Goal: Contribute content

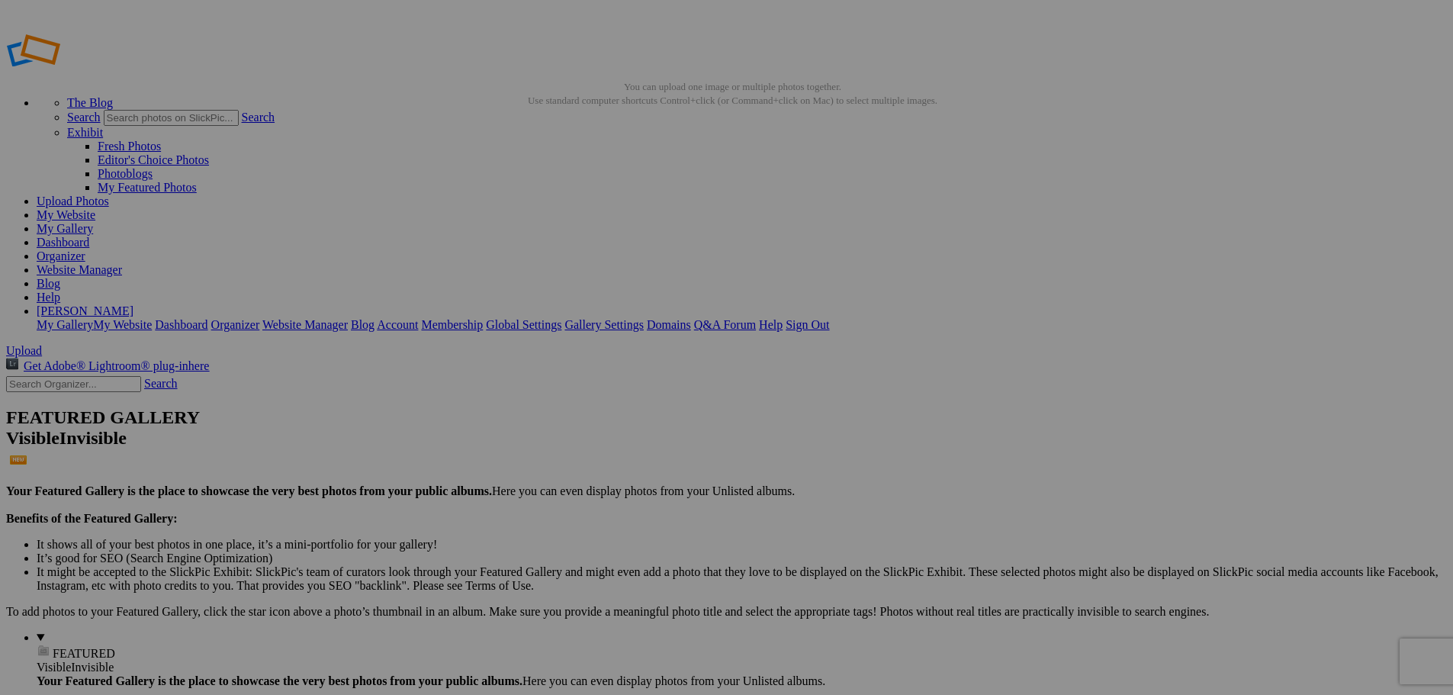
click at [440, 243] on img at bounding box center [425, 228] width 114 height 76
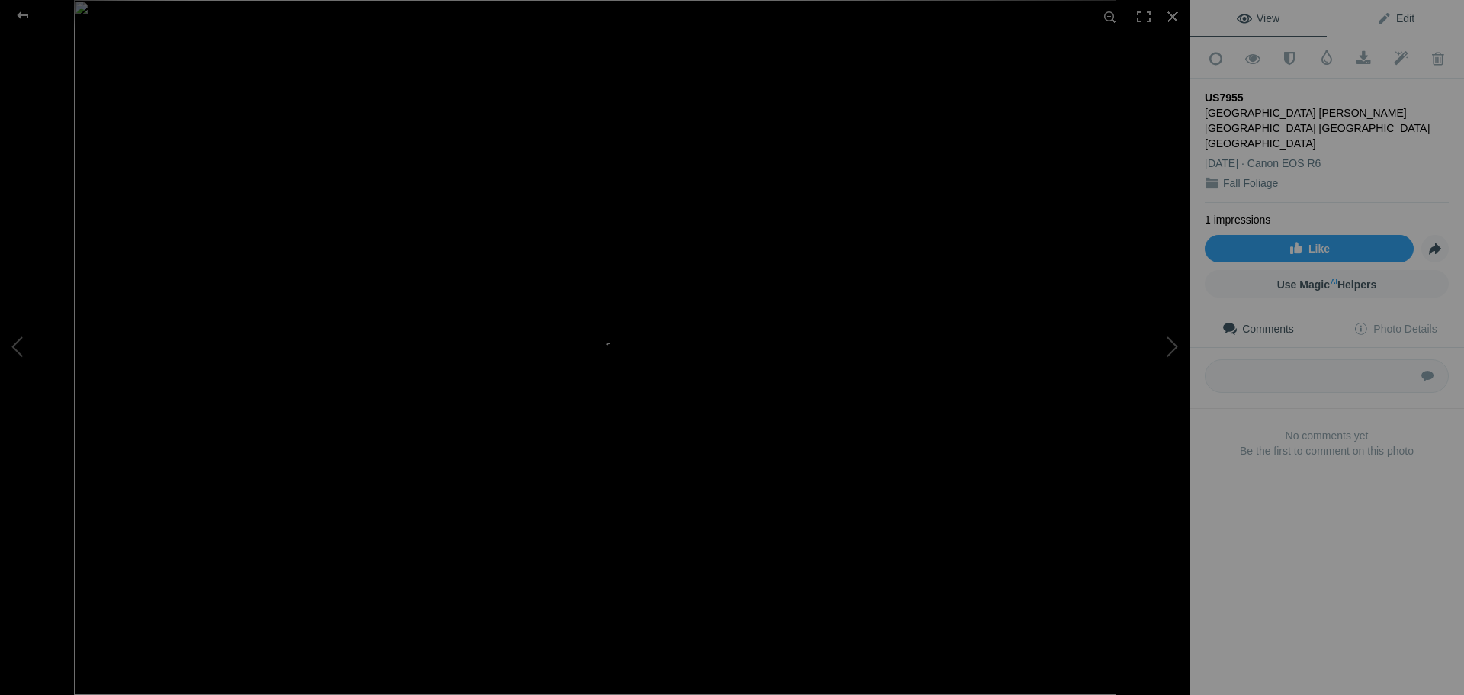
click at [1399, 21] on span "Edit" at bounding box center [1395, 18] width 38 height 12
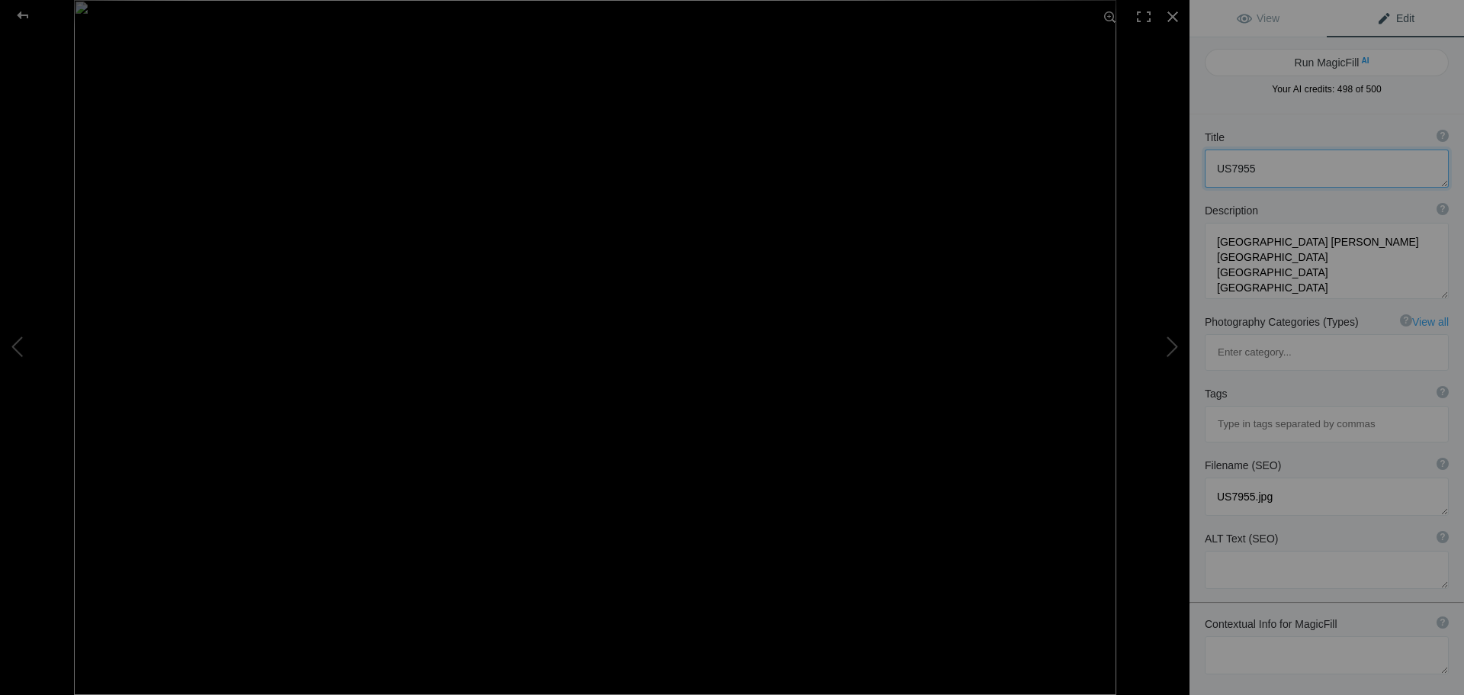
drag, startPoint x: 1270, startPoint y: 167, endPoint x: 1198, endPoint y: 169, distance: 72.5
click at [1198, 169] on div "Title ? Photo title is one of the highest used Search Engine ranking criteria a…" at bounding box center [1327, 158] width 275 height 73
click at [1334, 67] on button "Run MagicFill AI" at bounding box center [1327, 62] width 244 height 27
type textarea "Stunning [GEOGRAPHIC_DATA] at [PERSON_NAME] in Autumn Colors"
type textarea "Experience the breathtaking beauty of [GEOGRAPHIC_DATA] at [PERSON_NAME] in [GE…"
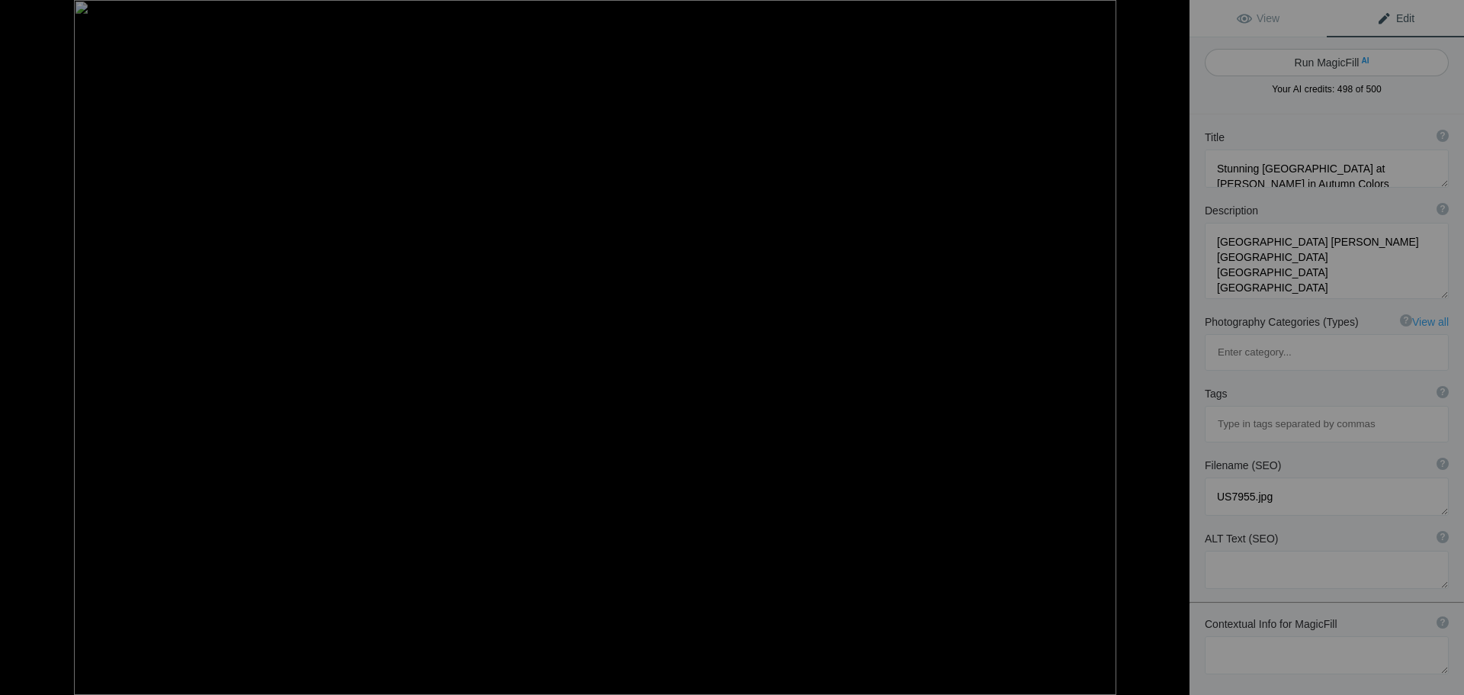
type textarea "high-falls-[PERSON_NAME]-lake-autumn.jpg"
type textarea "[GEOGRAPHIC_DATA] at [PERSON_NAME] in [GEOGRAPHIC_DATA], [GEOGRAPHIC_DATA], sur…"
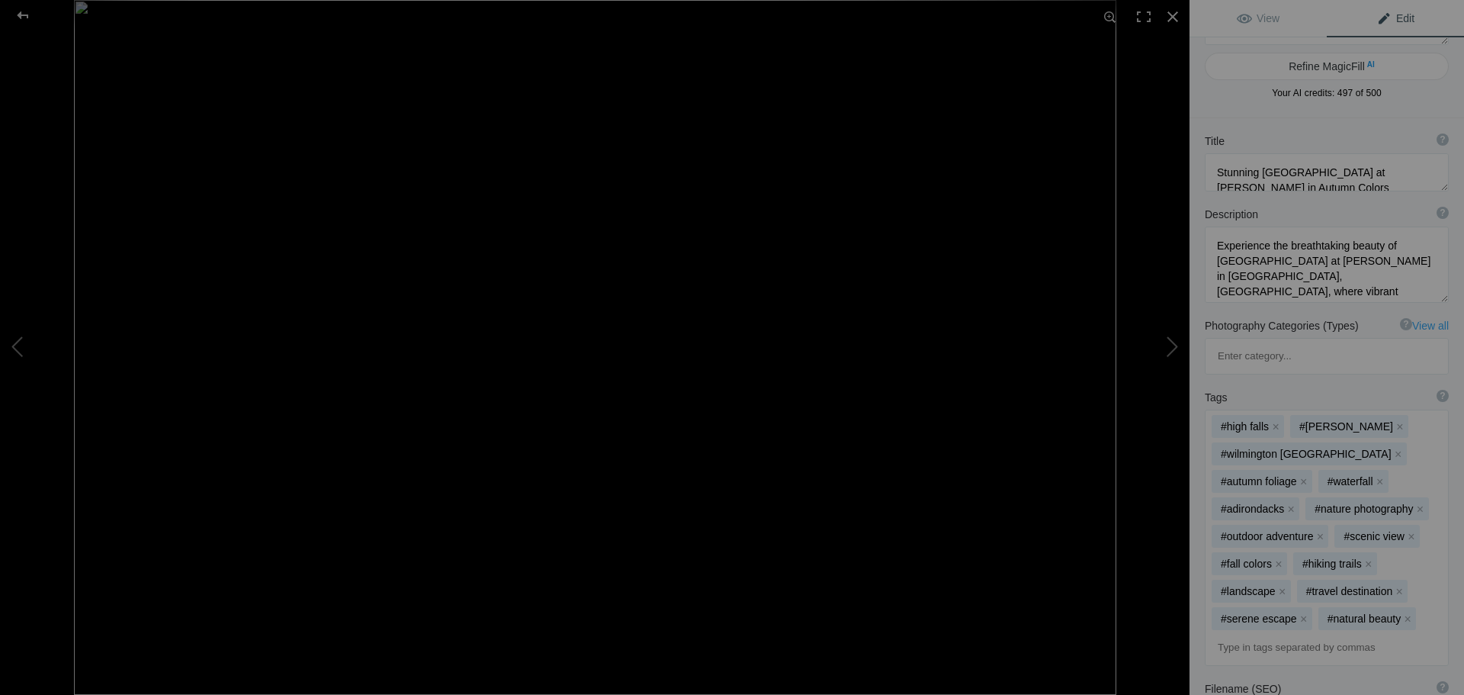
scroll to position [76, 0]
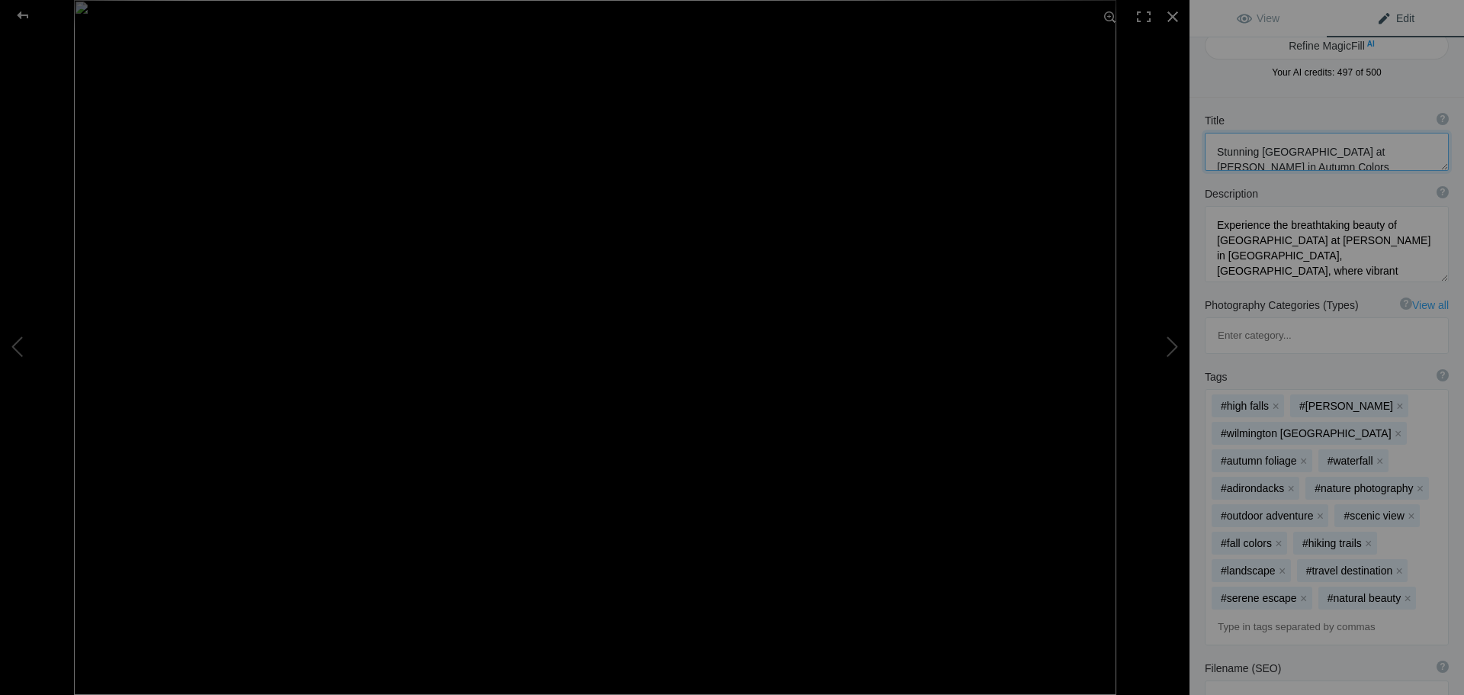
click at [1314, 166] on textarea at bounding box center [1327, 152] width 244 height 38
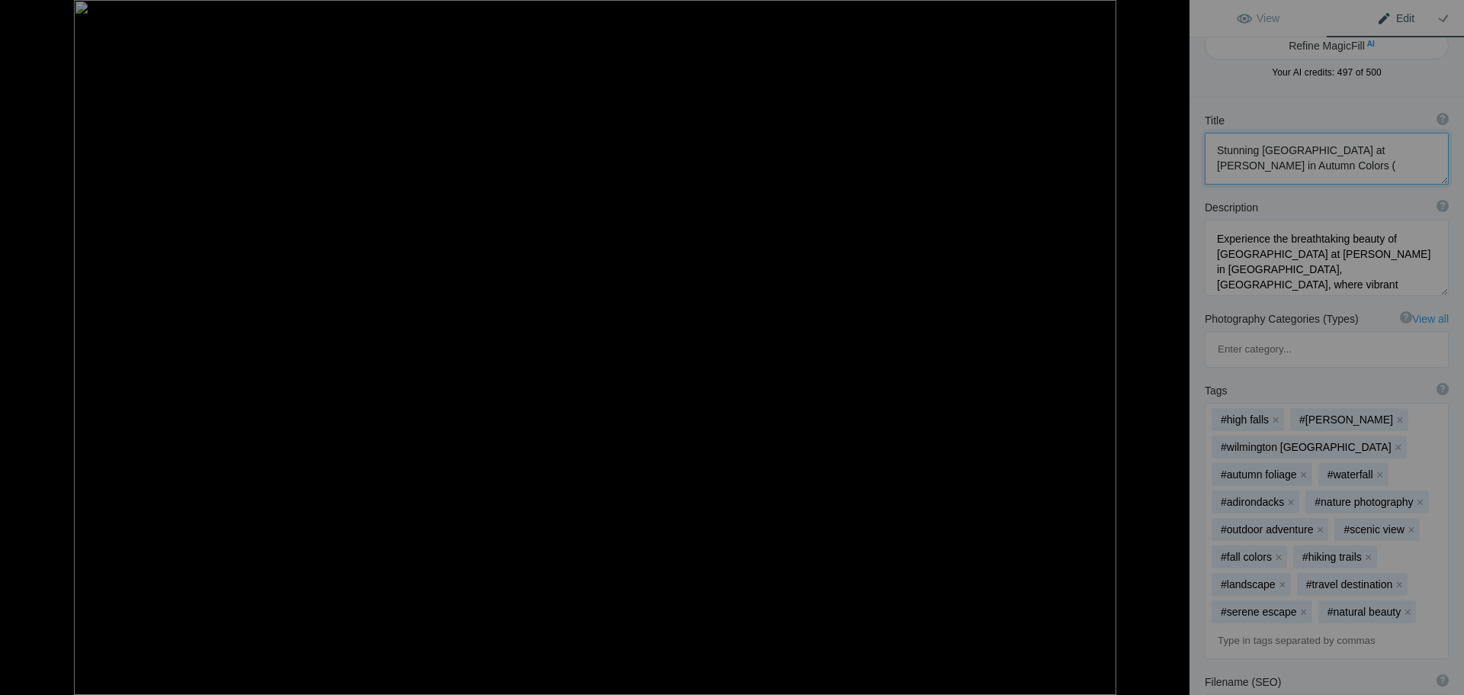
paste textarea "US7955"
drag, startPoint x: 1304, startPoint y: 146, endPoint x: 1375, endPoint y: 153, distance: 71.2
click at [1375, 153] on textarea at bounding box center [1327, 159] width 244 height 52
type textarea "Stunning [GEOGRAPHIC_DATA] Gorge in Autumn Colors (US7955)"
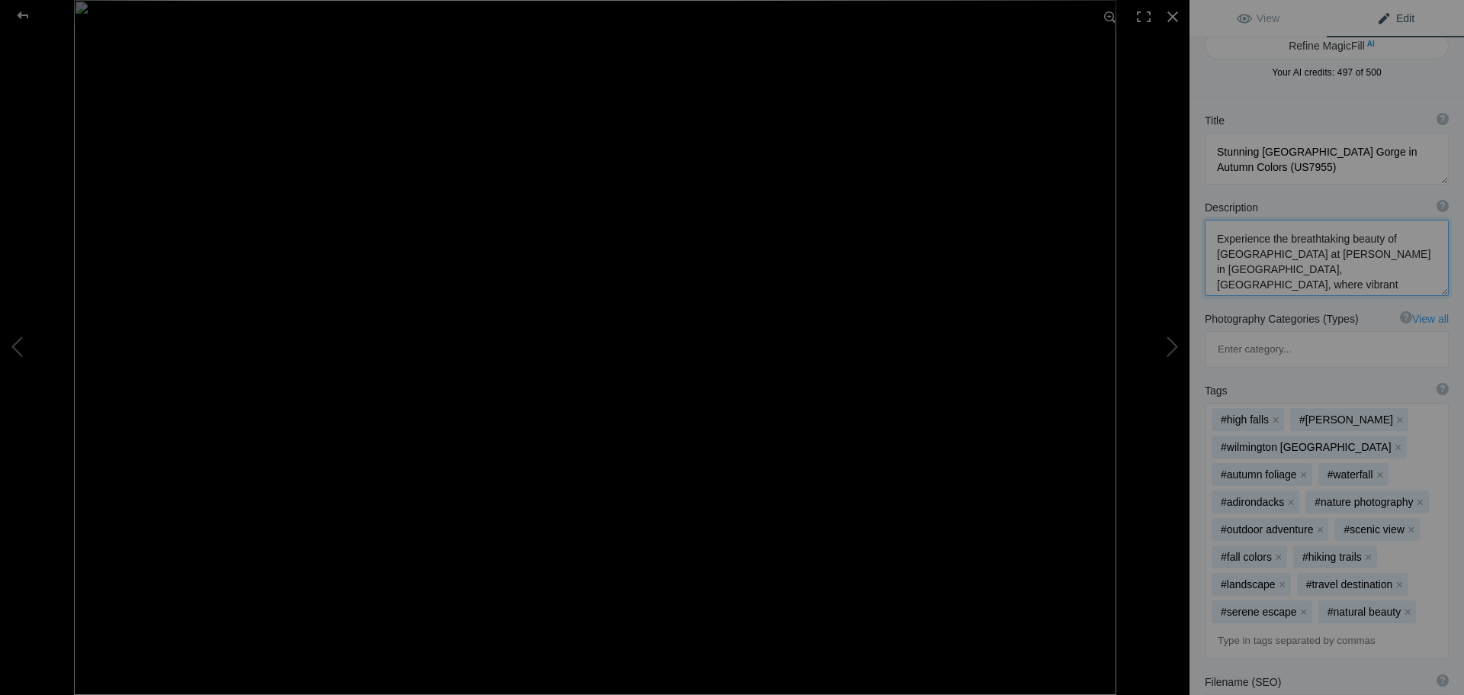
drag, startPoint x: 1263, startPoint y: 249, endPoint x: 1331, endPoint y: 255, distance: 68.2
click at [1331, 255] on textarea at bounding box center [1327, 258] width 244 height 76
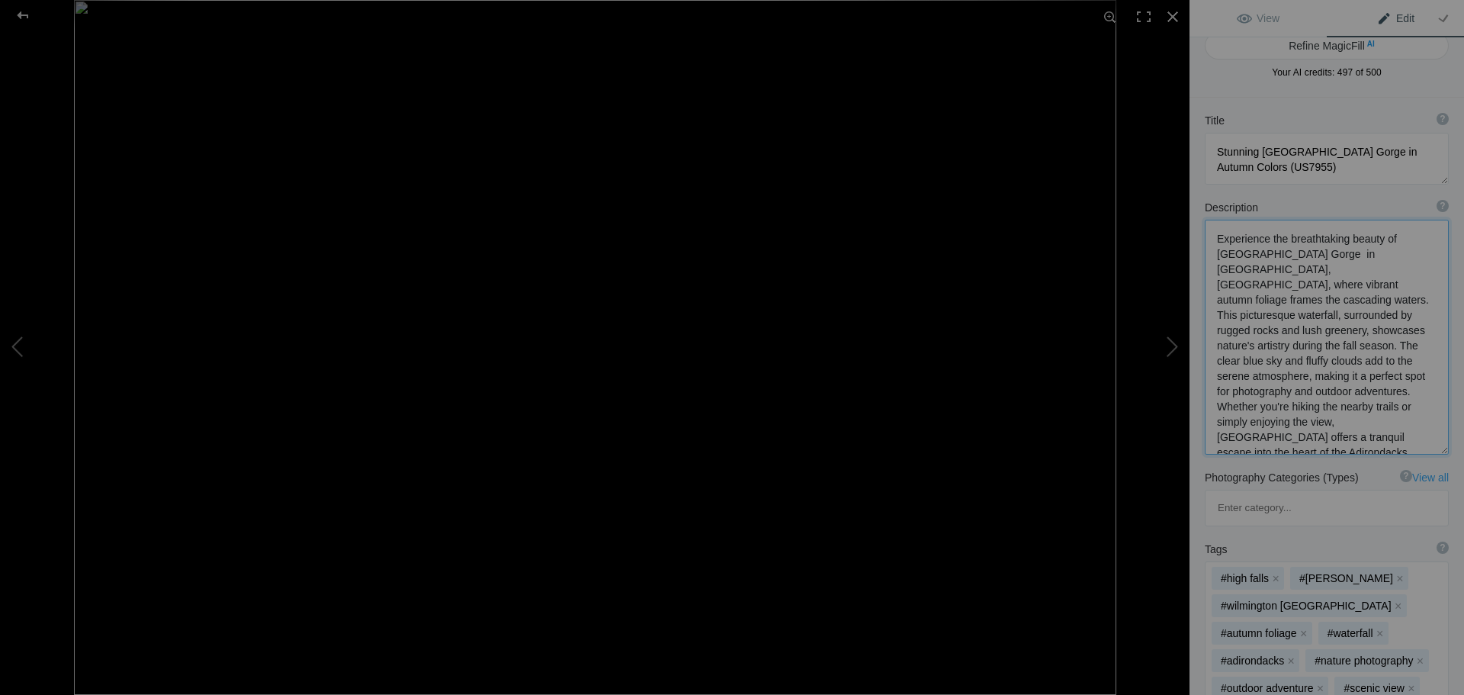
scroll to position [2, 0]
type textarea "Experience the breathtaking beauty of [GEOGRAPHIC_DATA] Gorge in [GEOGRAPHIC_DA…"
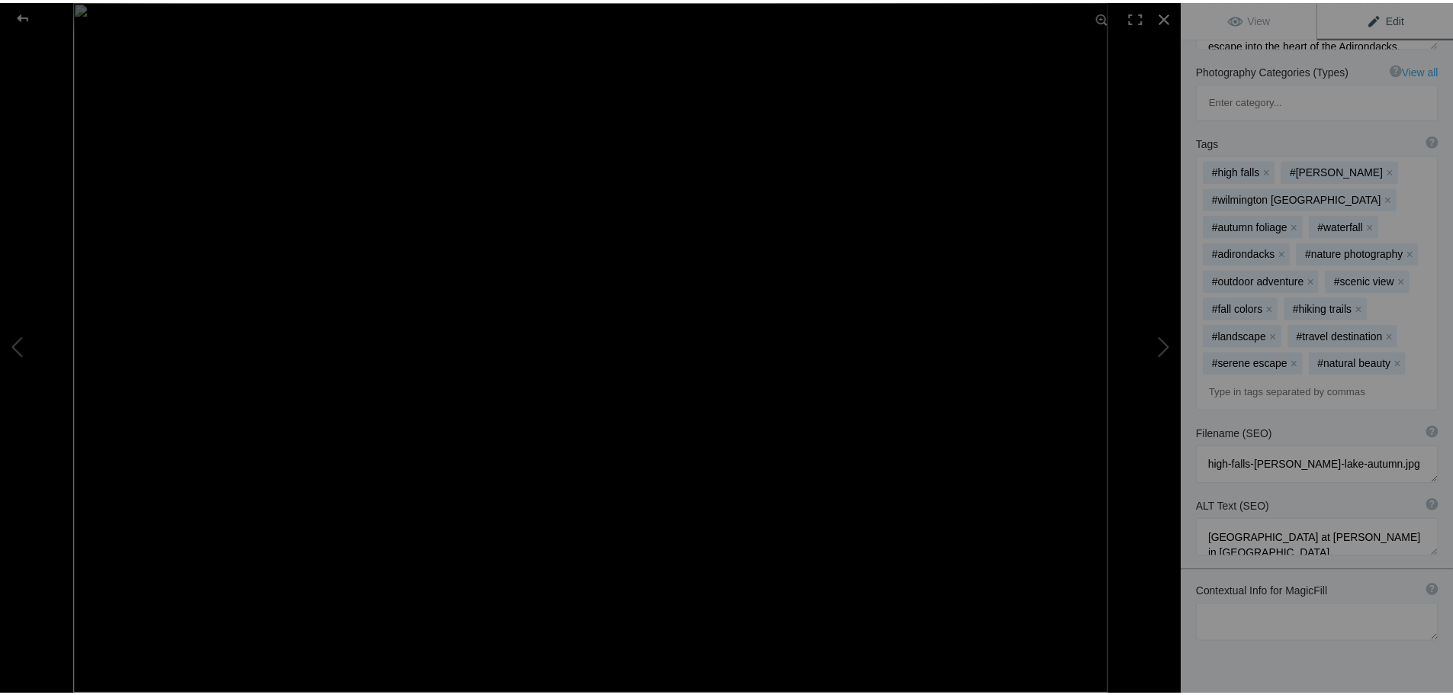
scroll to position [489, 0]
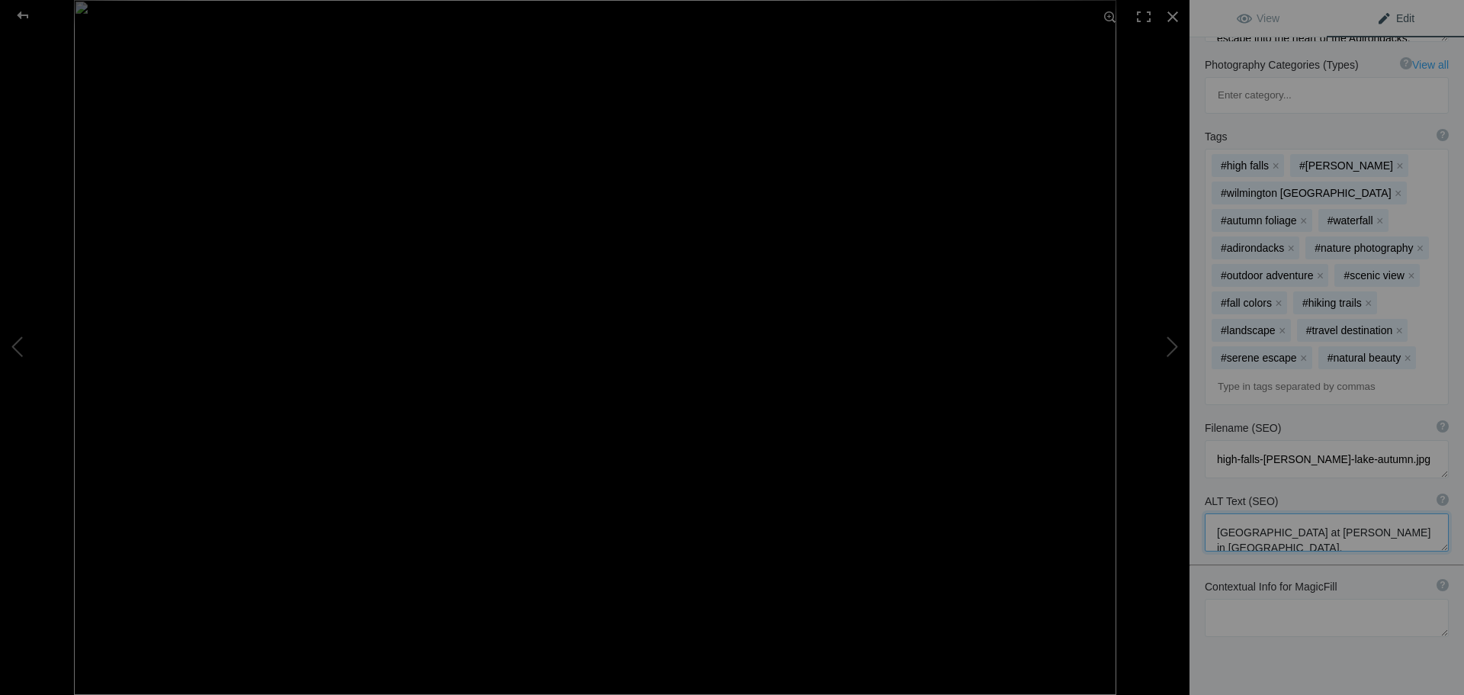
drag, startPoint x: 1261, startPoint y: 458, endPoint x: 1334, endPoint y: 464, distance: 72.7
click at [1334, 513] on textarea at bounding box center [1327, 532] width 244 height 38
type textarea "High Falls Gorge in [GEOGRAPHIC_DATA], [GEOGRAPHIC_DATA], surrounded by autumn …"
click at [19, 14] on div at bounding box center [22, 15] width 55 height 31
